Goal: Task Accomplishment & Management: Complete application form

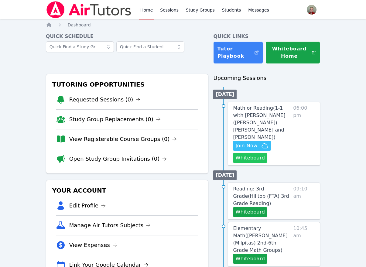
click at [253, 153] on button "Whiteboard" at bounding box center [250, 158] width 34 height 10
click at [252, 142] on span "Join Now" at bounding box center [246, 145] width 22 height 7
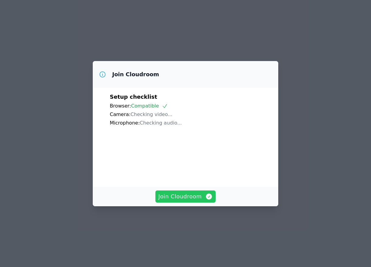
click at [190, 201] on span "Join Cloudroom" at bounding box center [185, 196] width 54 height 9
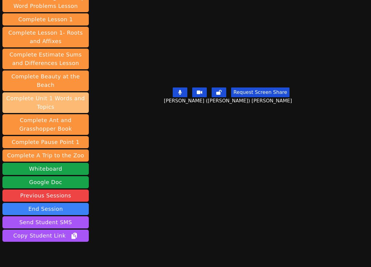
scroll to position [93, 0]
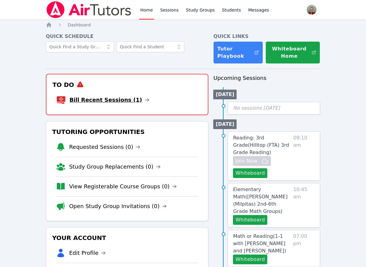
click at [145, 101] on icon at bounding box center [147, 100] width 5 height 5
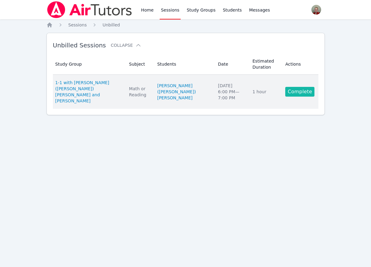
click at [301, 88] on link "Complete" at bounding box center [299, 92] width 29 height 10
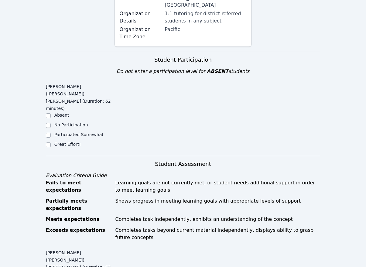
scroll to position [182, 0]
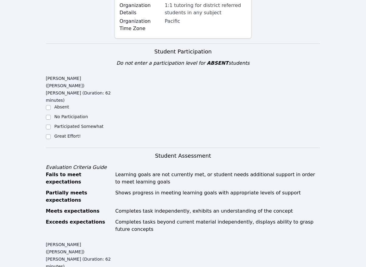
click at [63, 134] on label "Great Effort!" at bounding box center [67, 136] width 26 height 5
click at [51, 134] on input "Great Effort!" at bounding box center [48, 136] width 5 height 5
checkbox input "true"
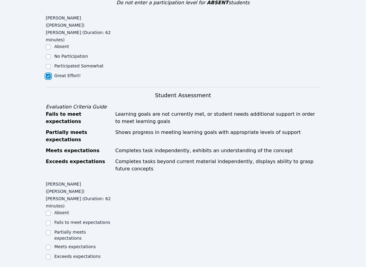
scroll to position [243, 0]
click at [76, 254] on label "Exceeds expectations" at bounding box center [77, 256] width 46 height 5
click at [51, 254] on input "Exceeds expectations" at bounding box center [48, 256] width 5 height 5
checkbox input "true"
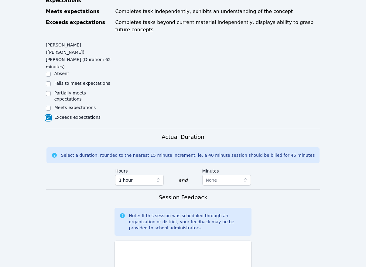
scroll to position [395, 0]
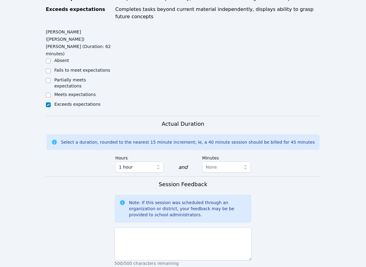
type textarea "fluency, comprehension, adding 2-digit numbers"
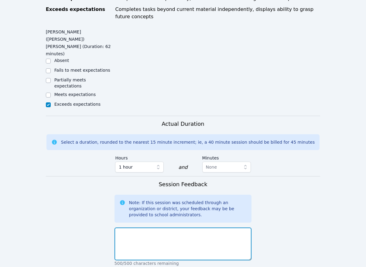
click at [196, 228] on textarea at bounding box center [183, 244] width 137 height 33
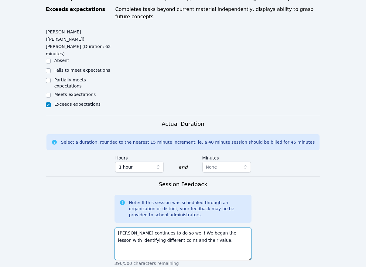
click at [208, 228] on textarea "[PERSON_NAME] continues to do so well! We began the lesson with identifying dif…" at bounding box center [183, 244] width 137 height 33
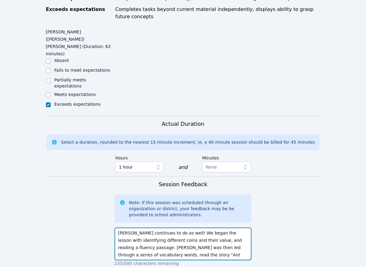
scroll to position [5, 0]
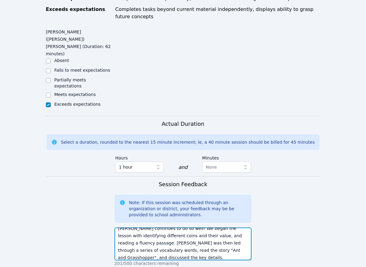
click at [214, 228] on textarea "[PERSON_NAME] continues to do so well! We began the lesson with identifying dif…" at bounding box center [183, 244] width 137 height 33
click at [146, 228] on textarea "[PERSON_NAME] continues to do so well! We began the lesson with identifying dif…" at bounding box center [183, 244] width 137 height 33
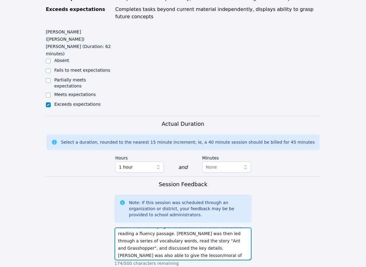
scroll to position [15, 0]
type textarea "[PERSON_NAME] continues to do so well! We began the lesson with identifying dif…"
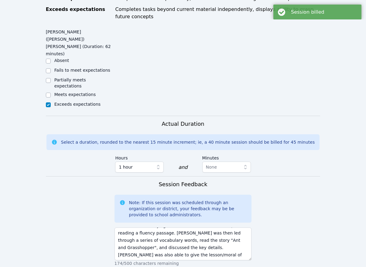
scroll to position [0, 0]
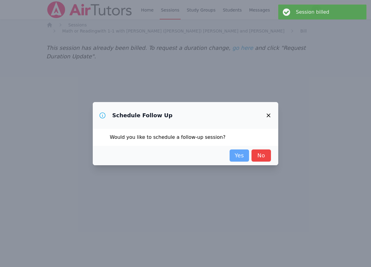
click at [243, 157] on link "Yes" at bounding box center [238, 155] width 19 height 12
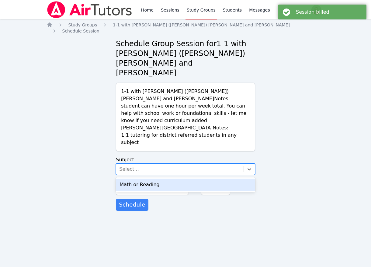
click at [207, 164] on div "Select..." at bounding box center [179, 169] width 127 height 11
click at [193, 179] on div "Math or Reading" at bounding box center [185, 185] width 139 height 12
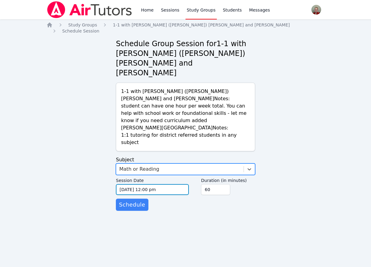
click at [169, 184] on input "[DATE] 12:00 pm" at bounding box center [152, 189] width 73 height 11
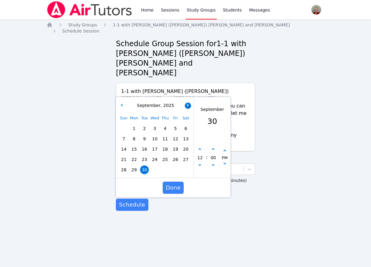
click at [187, 103] on button "button" at bounding box center [188, 106] width 6 height 6
click at [144, 135] on span "7" at bounding box center [144, 139] width 9 height 9
click at [175, 184] on span "Done" at bounding box center [173, 188] width 15 height 9
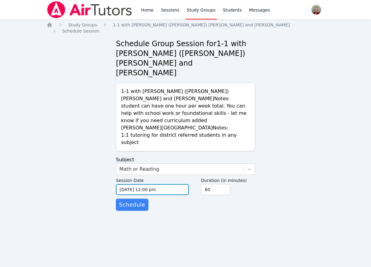
click at [173, 184] on input "[DATE] 12:00 pm" at bounding box center [152, 189] width 73 height 11
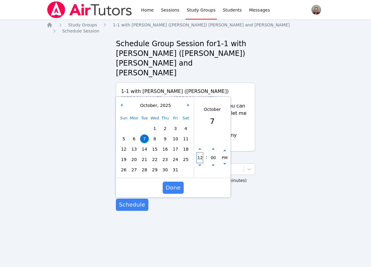
click at [200, 153] on input "12" at bounding box center [200, 158] width 6 height 10
click at [200, 148] on icon "button" at bounding box center [199, 149] width 2 height 2
type input "[DATE] 01:00 pm"
type input "01"
click at [200, 148] on icon "button" at bounding box center [199, 149] width 2 height 2
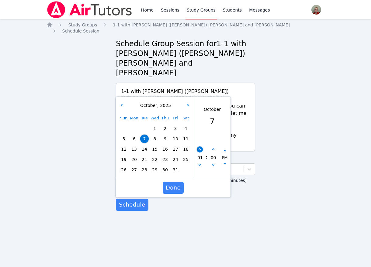
type input "[DATE] 02:00 pm"
type input "02"
click at [199, 146] on button "button" at bounding box center [200, 149] width 6 height 6
type input "[DATE] 03:00 pm"
type input "03"
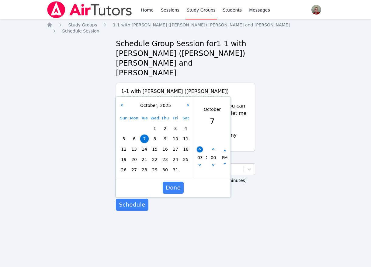
click at [199, 146] on button "button" at bounding box center [200, 149] width 6 height 6
type input "[DATE] 04:00 pm"
type input "04"
click at [200, 148] on icon "button" at bounding box center [199, 149] width 2 height 2
type input "[DATE] 05:00 pm"
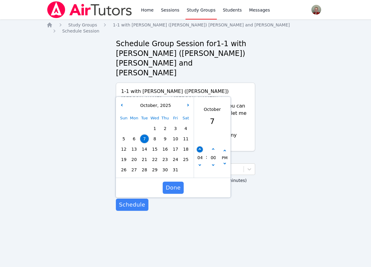
type input "05"
click at [200, 148] on icon "button" at bounding box center [199, 149] width 2 height 2
type input "[DATE] 06:00 pm"
type input "06"
click at [174, 184] on span "Done" at bounding box center [173, 188] width 15 height 9
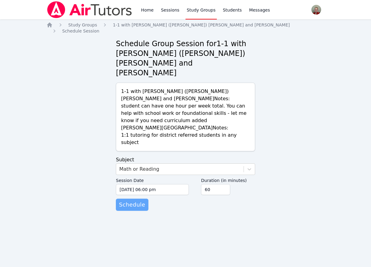
click at [141, 201] on span "Schedule" at bounding box center [132, 205] width 26 height 9
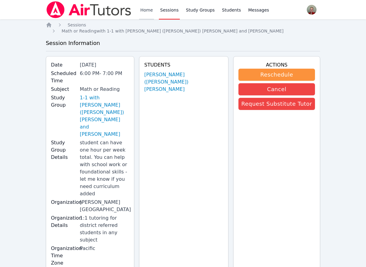
click at [148, 7] on link "Home" at bounding box center [146, 9] width 15 height 19
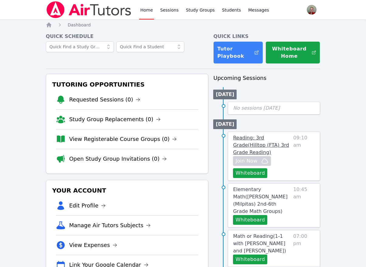
click at [260, 139] on span "Reading: 3rd Grade ( Hilltop (FTA) 3rd Grade Reading )" at bounding box center [261, 145] width 56 height 20
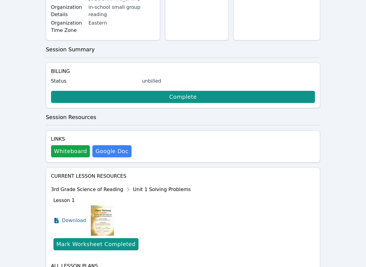
scroll to position [159, 0]
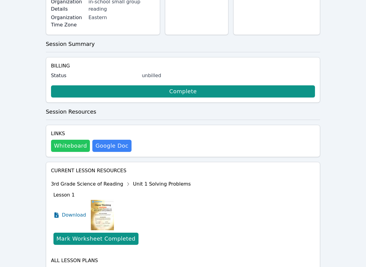
click at [80, 140] on button "Whiteboard" at bounding box center [70, 146] width 39 height 12
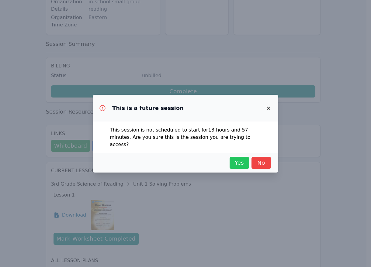
click at [242, 159] on span "Yes" at bounding box center [238, 163] width 13 height 9
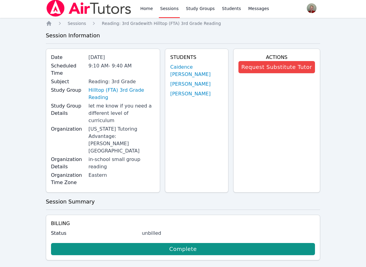
scroll to position [0, 0]
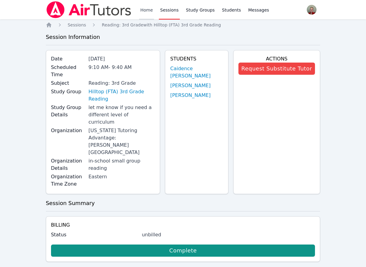
click at [143, 10] on link "Home" at bounding box center [146, 9] width 15 height 19
